Goal: Information Seeking & Learning: Check status

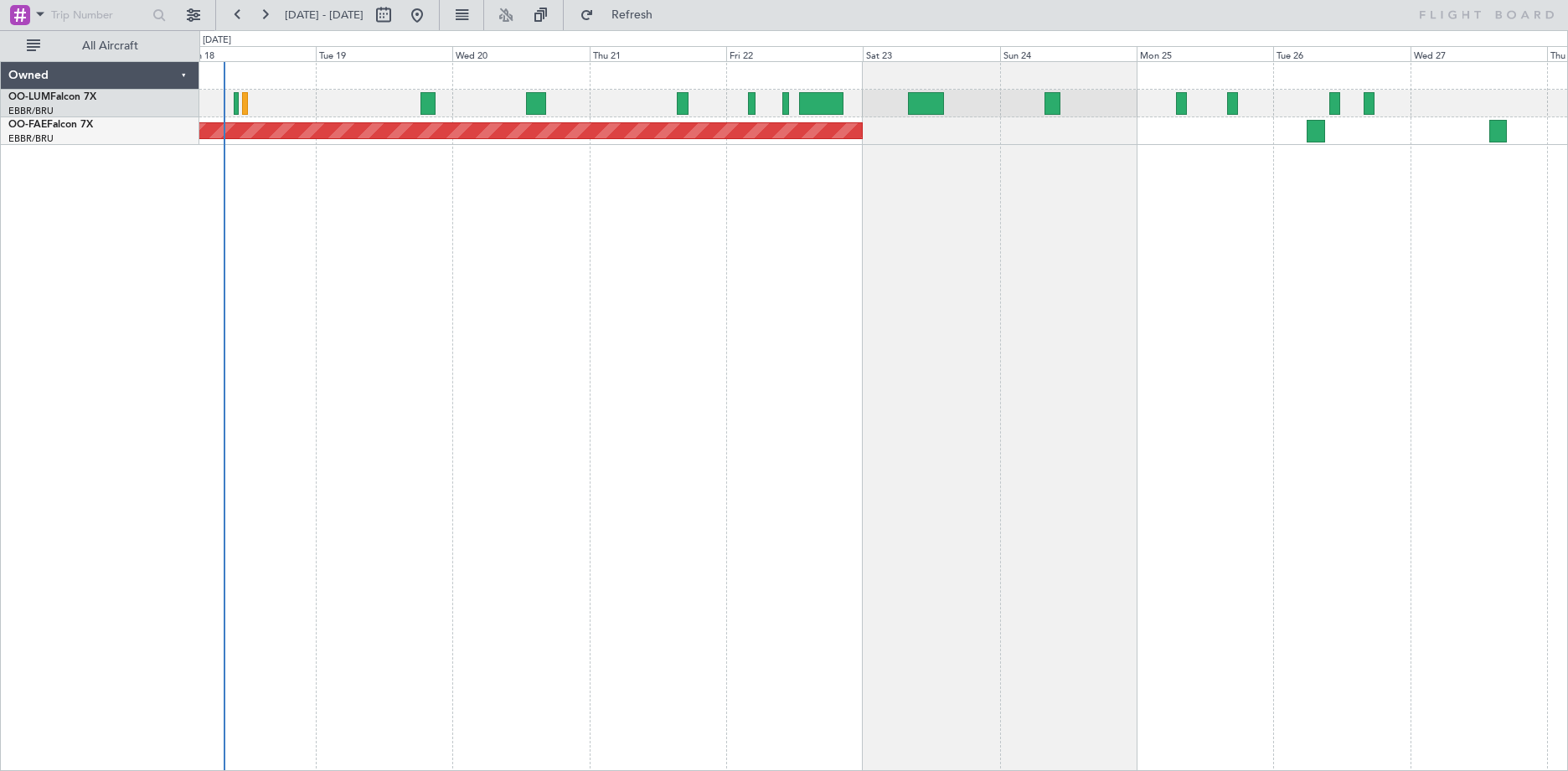
click at [750, 189] on div "Planned Maint [GEOGRAPHIC_DATA] ([GEOGRAPHIC_DATA] National) Planned Maint [GEO…" at bounding box center [884, 416] width 1368 height 710
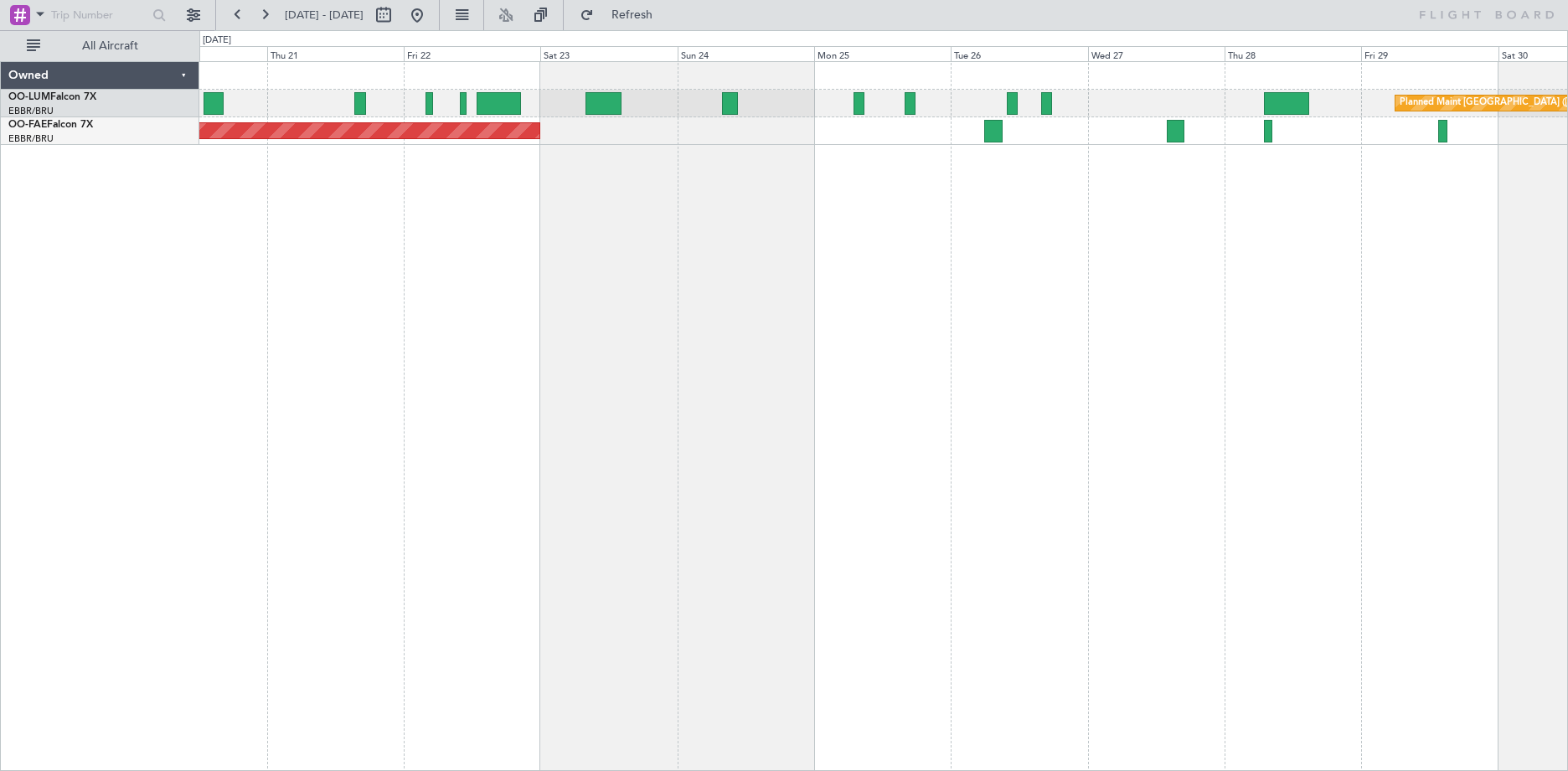
click at [963, 198] on div "Planned Maint [GEOGRAPHIC_DATA] ([GEOGRAPHIC_DATA] National) Planned Maint [GEO…" at bounding box center [884, 416] width 1368 height 710
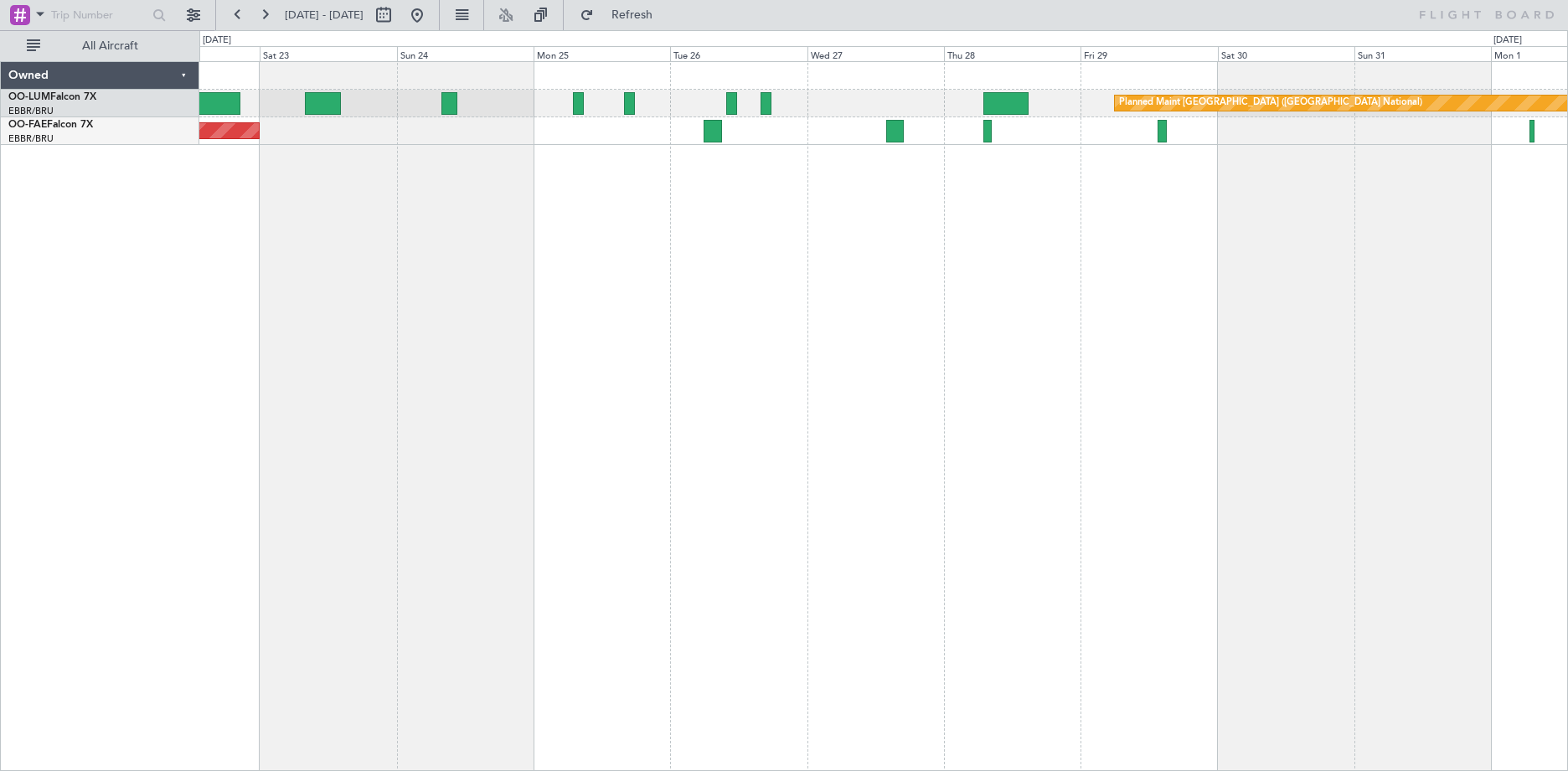
click at [819, 151] on div "Planned Maint [GEOGRAPHIC_DATA] ([GEOGRAPHIC_DATA] National) Planned Maint [GEO…" at bounding box center [884, 416] width 1368 height 710
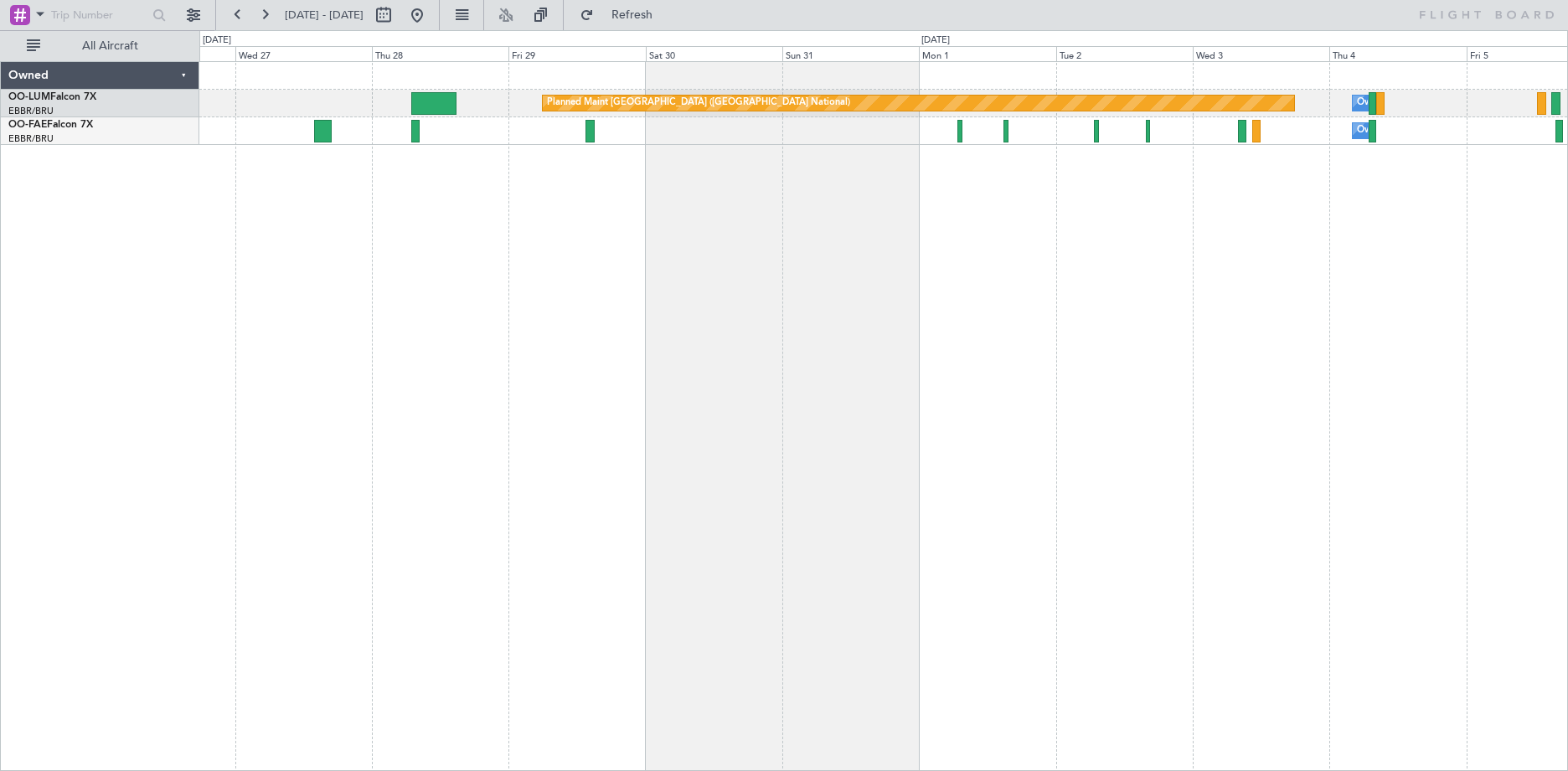
click at [565, 148] on div "Planned Maint [GEOGRAPHIC_DATA] ([GEOGRAPHIC_DATA] National) Owner [GEOGRAPHIC_…" at bounding box center [884, 416] width 1368 height 710
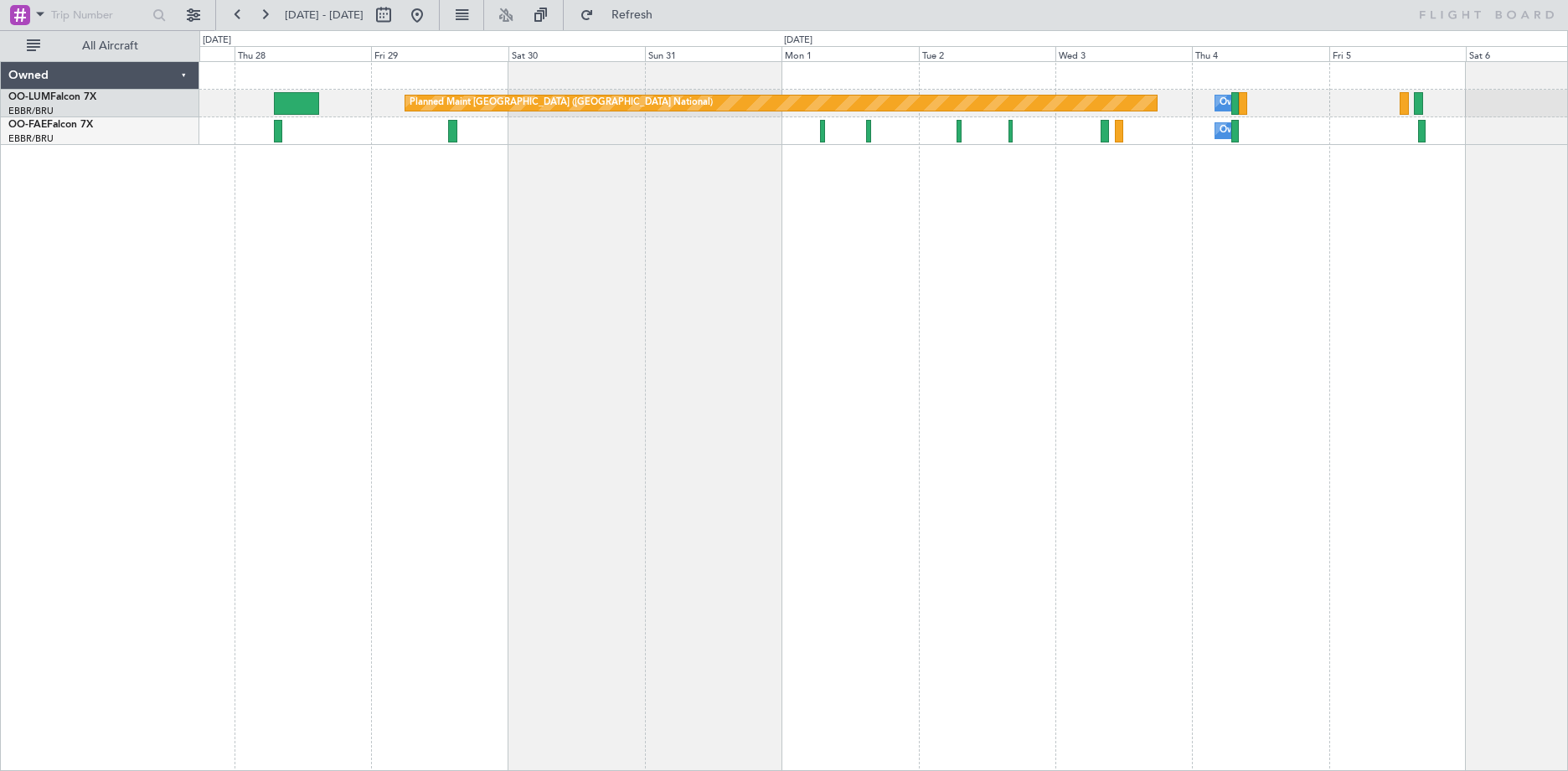
click at [642, 151] on div "Planned Maint Brussels (Brussels National) Owner Melsbroek Air Base Owner Melsb…" at bounding box center [884, 416] width 1368 height 710
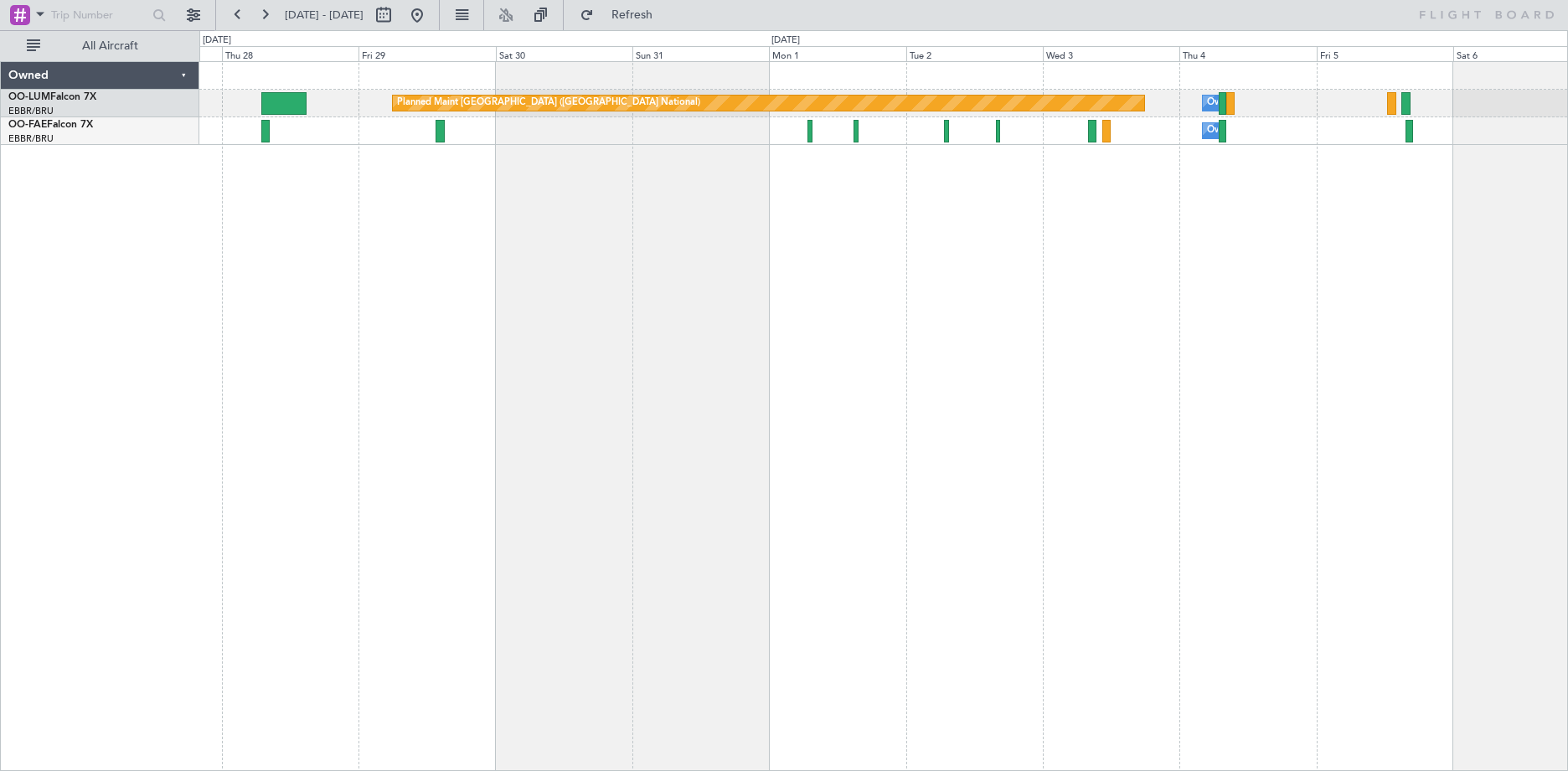
click at [739, 202] on div "Planned Maint Brussels (Brussels National) Owner Melsbroek Air Base Owner Melsb…" at bounding box center [884, 416] width 1368 height 710
